Goal: Find contact information: Find contact information

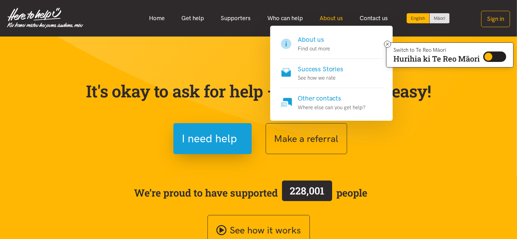
click at [326, 18] on link "About us" at bounding box center [331, 18] width 40 height 15
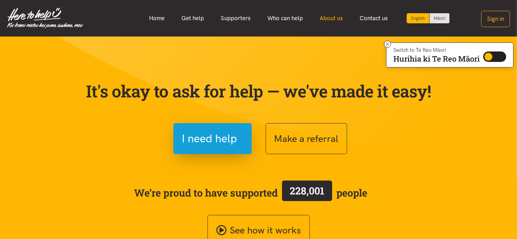
click at [326, 18] on link "About us" at bounding box center [331, 18] width 40 height 15
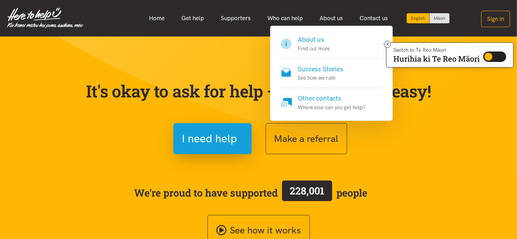
click at [311, 47] on p "Find out more" at bounding box center [314, 49] width 32 height 8
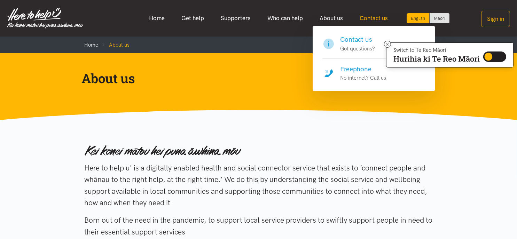
click at [369, 18] on link "Contact us" at bounding box center [373, 18] width 45 height 15
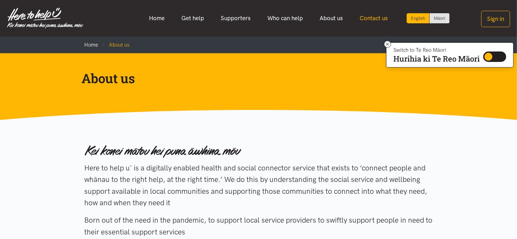
click at [371, 18] on link "Contact us" at bounding box center [373, 18] width 45 height 15
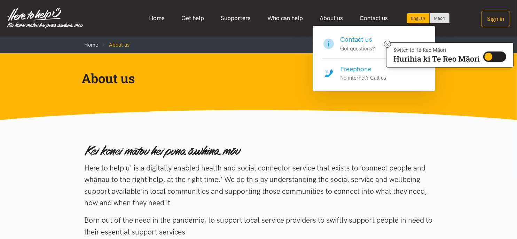
click at [356, 76] on p "No internet? Call us." at bounding box center [364, 78] width 48 height 8
